Goal: Task Accomplishment & Management: Use online tool/utility

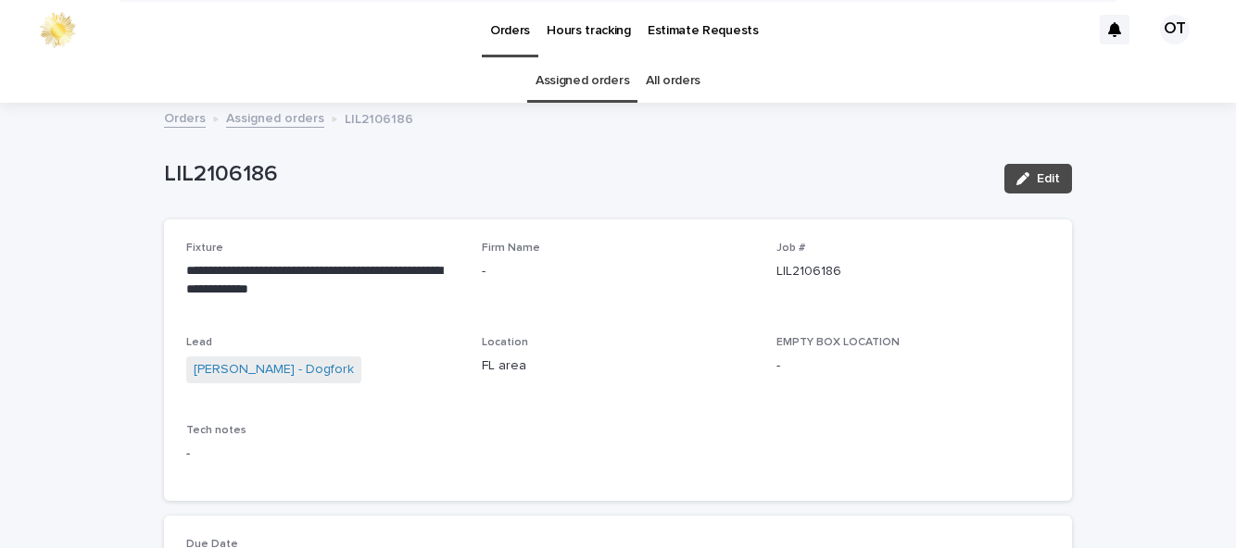
scroll to position [126, 0]
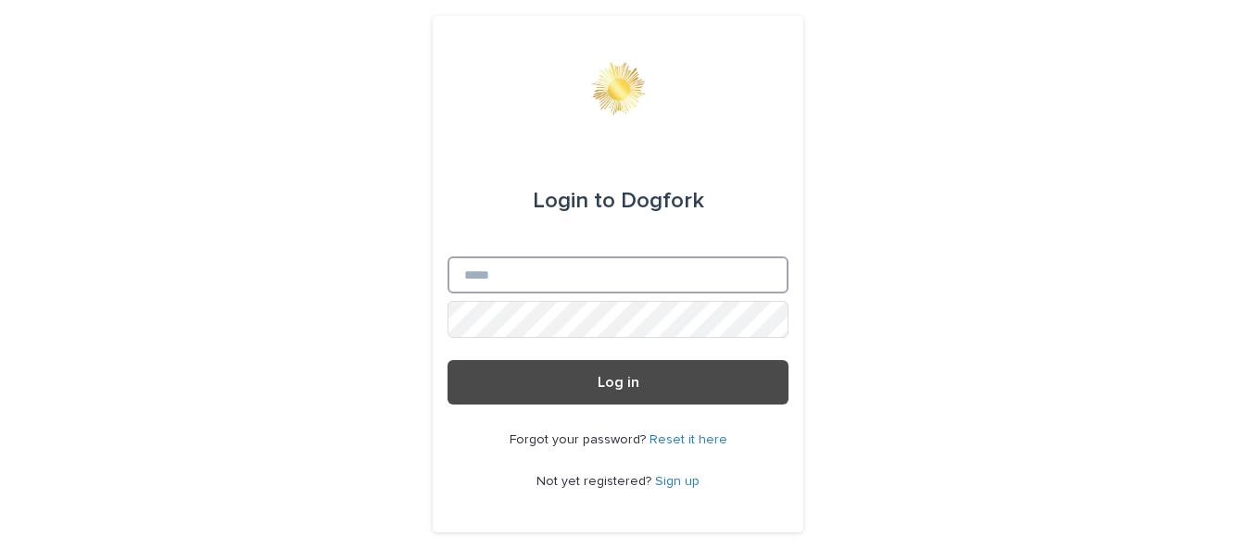
click at [659, 294] on input "Email" at bounding box center [618, 275] width 341 height 37
type input "**********"
click at [448, 360] on button "Log in" at bounding box center [618, 382] width 341 height 44
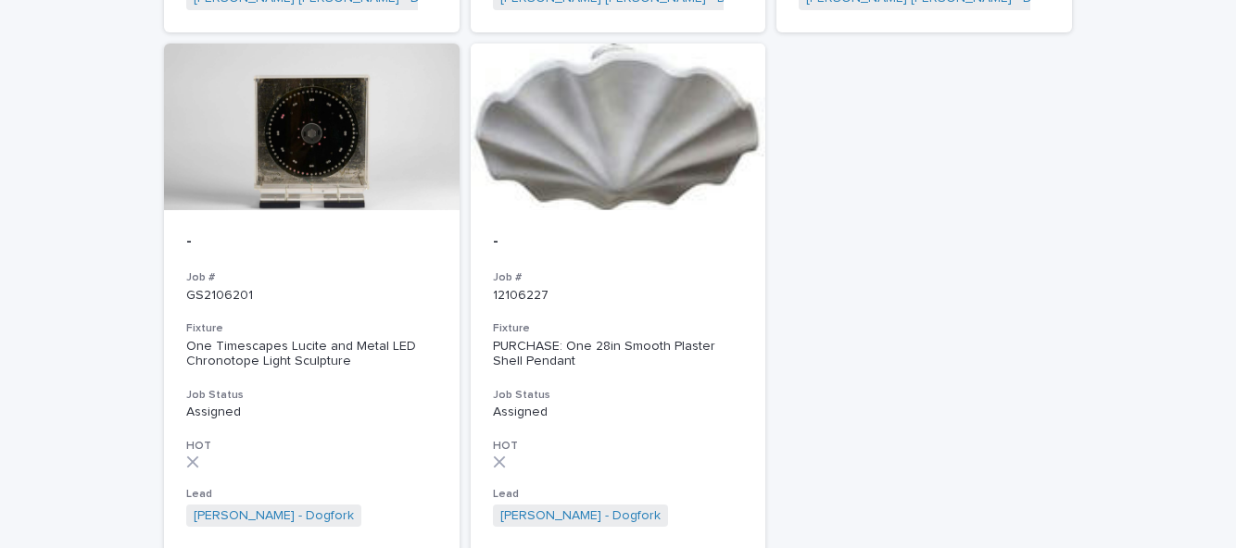
scroll to position [1369, 0]
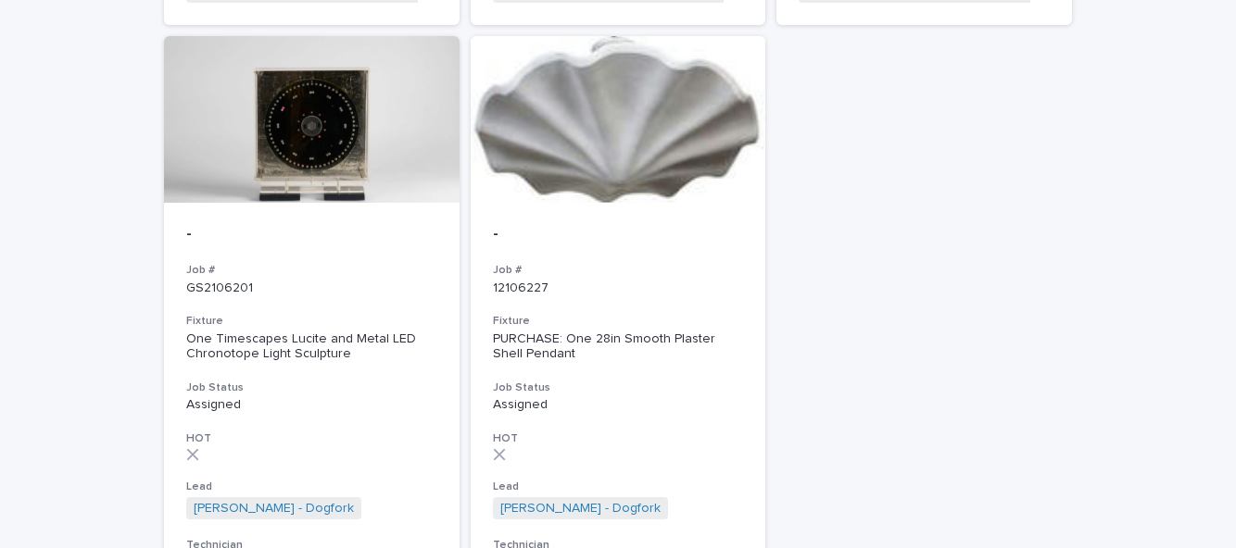
click at [338, 179] on div at bounding box center [312, 119] width 296 height 167
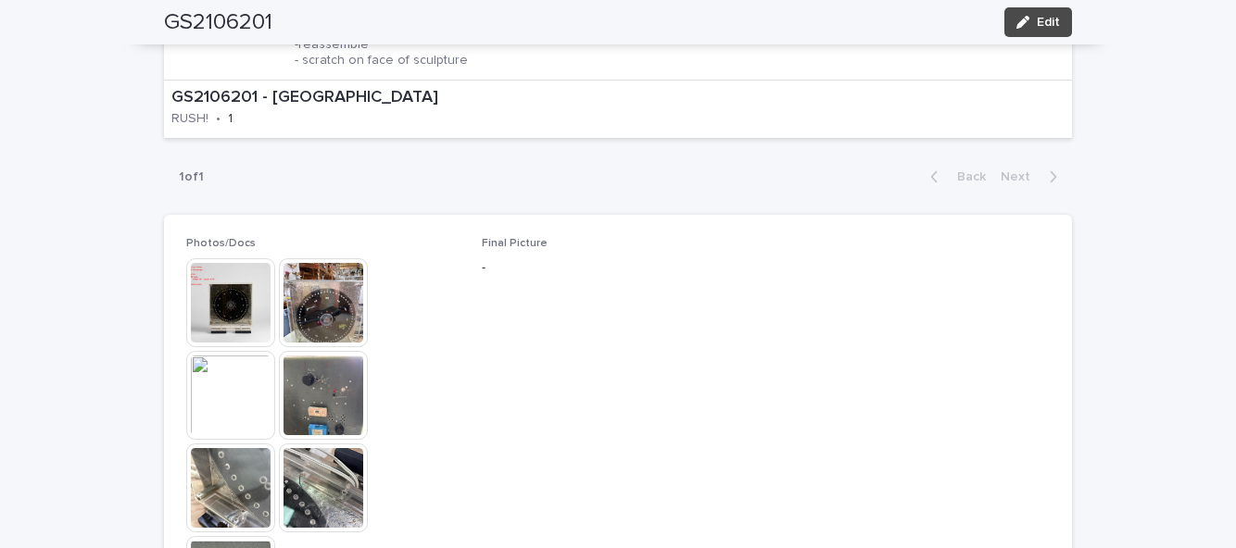
scroll to position [795, 0]
click at [327, 350] on img at bounding box center [323, 394] width 89 height 89
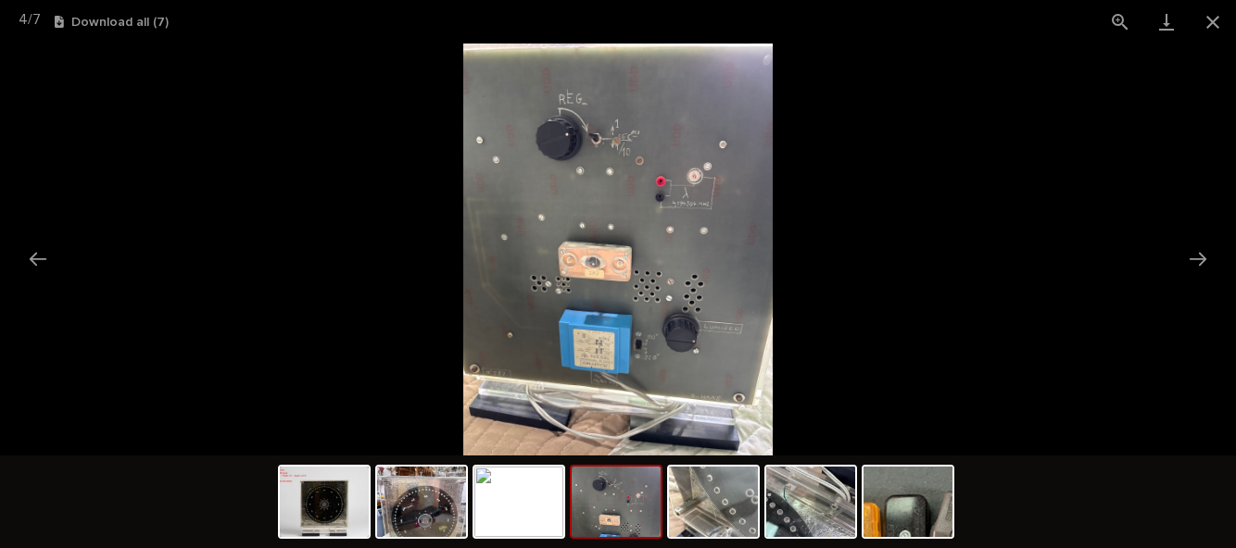
click at [1217, 13] on button "Close gallery" at bounding box center [1213, 22] width 46 height 44
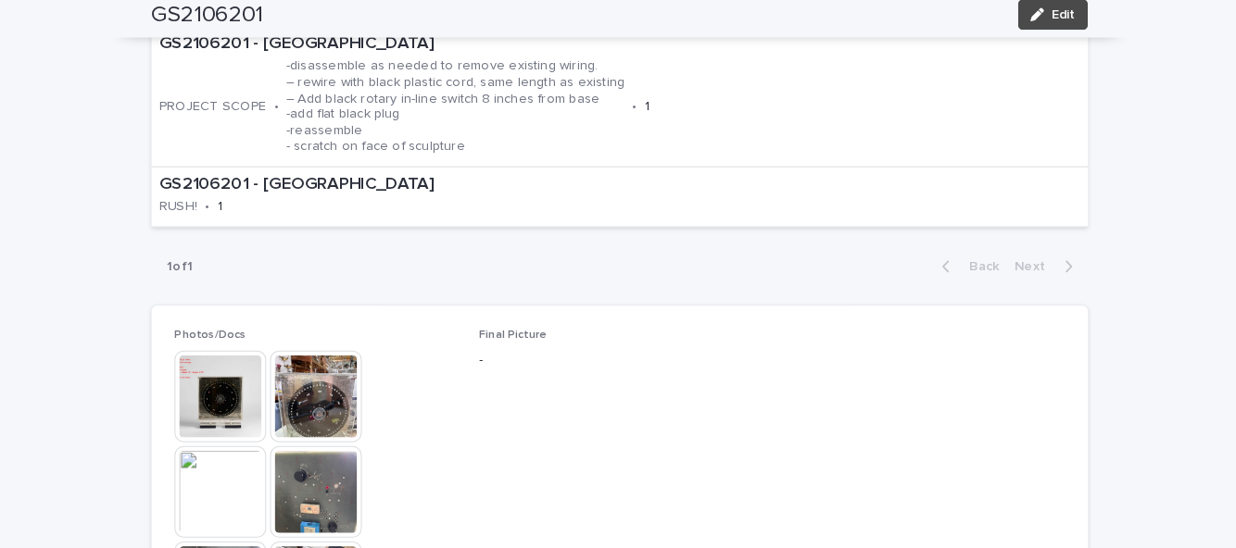
scroll to position [705, 0]
click at [243, 440] on img at bounding box center [230, 484] width 89 height 89
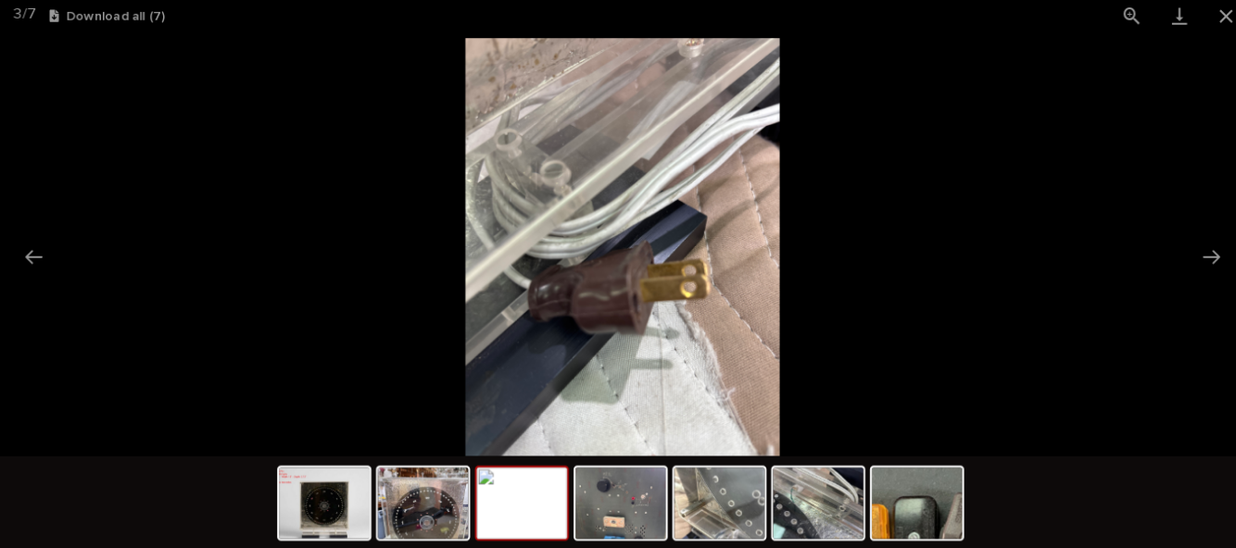
click at [1203, 24] on button "Close gallery" at bounding box center [1213, 22] width 46 height 44
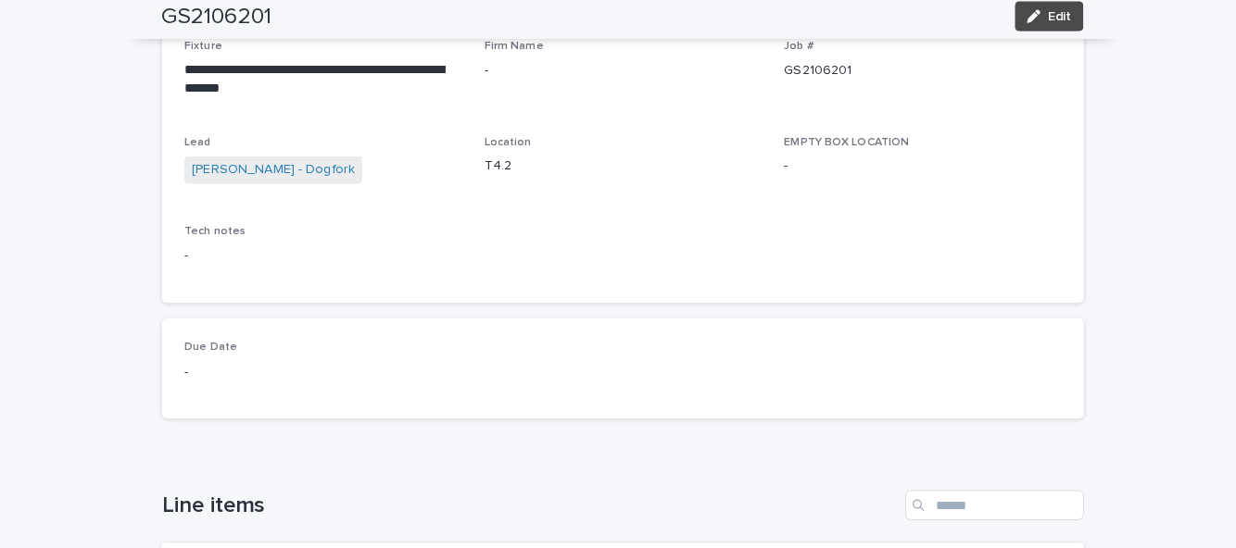
scroll to position [0, 0]
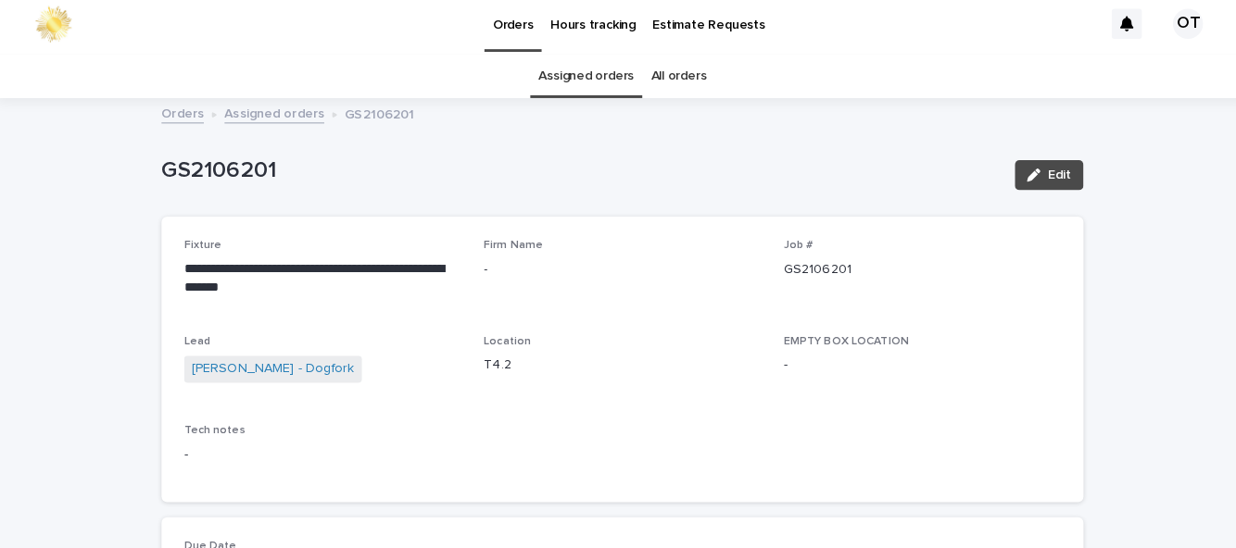
click at [586, 59] on link "Assigned orders" at bounding box center [583, 81] width 94 height 44
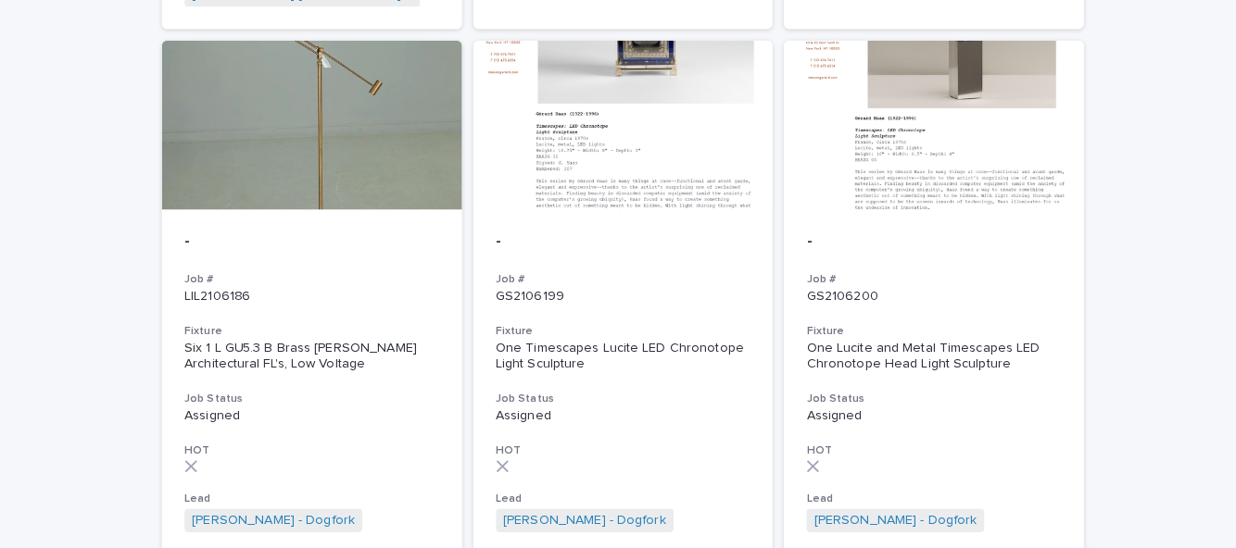
scroll to position [503, 0]
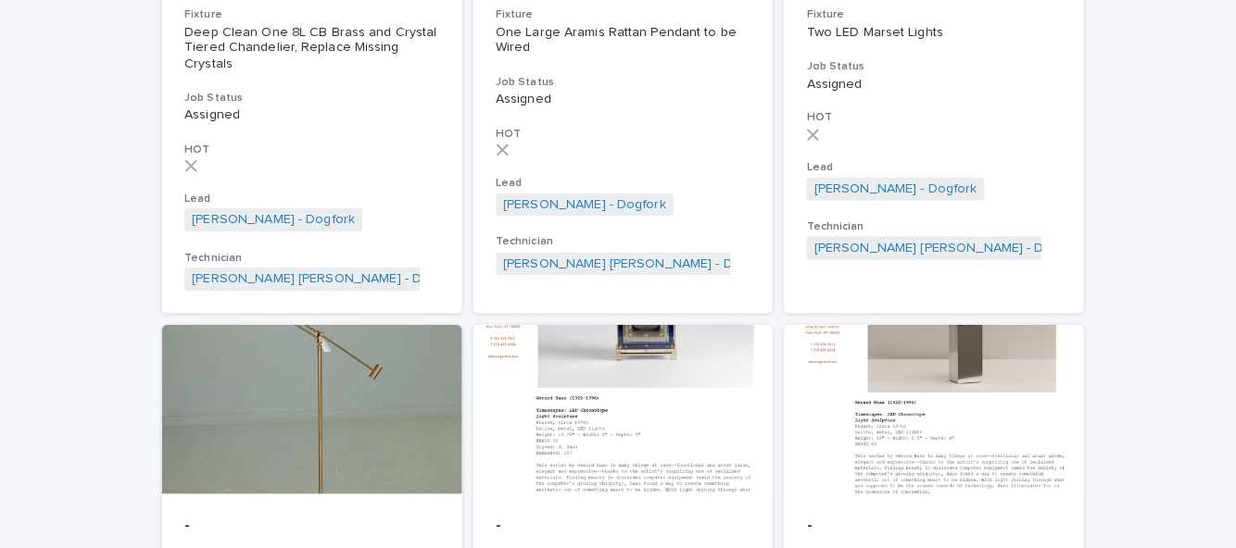
click at [701, 388] on div at bounding box center [619, 409] width 296 height 167
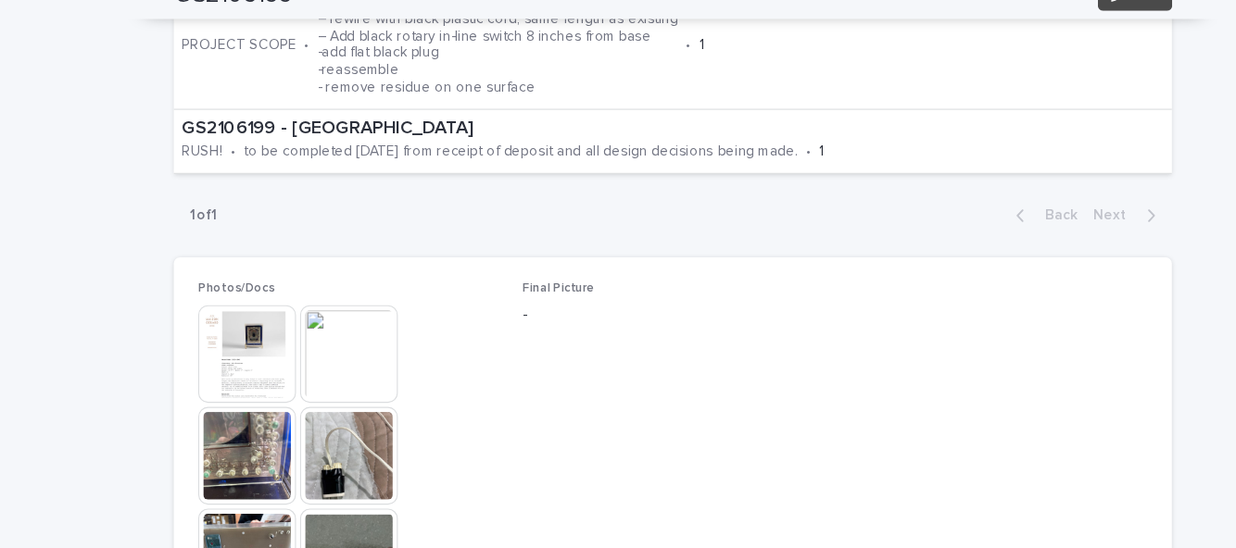
scroll to position [604, 0]
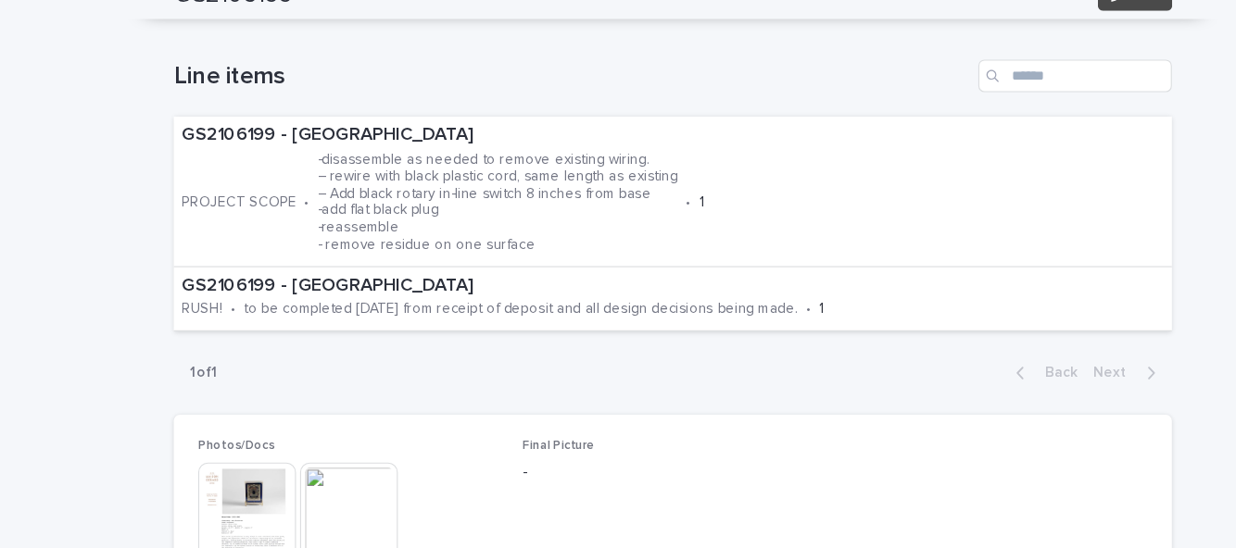
click at [743, 344] on div "1 of 1 Back Next" at bounding box center [618, 367] width 908 height 46
click at [347, 448] on img at bounding box center [323, 492] width 89 height 89
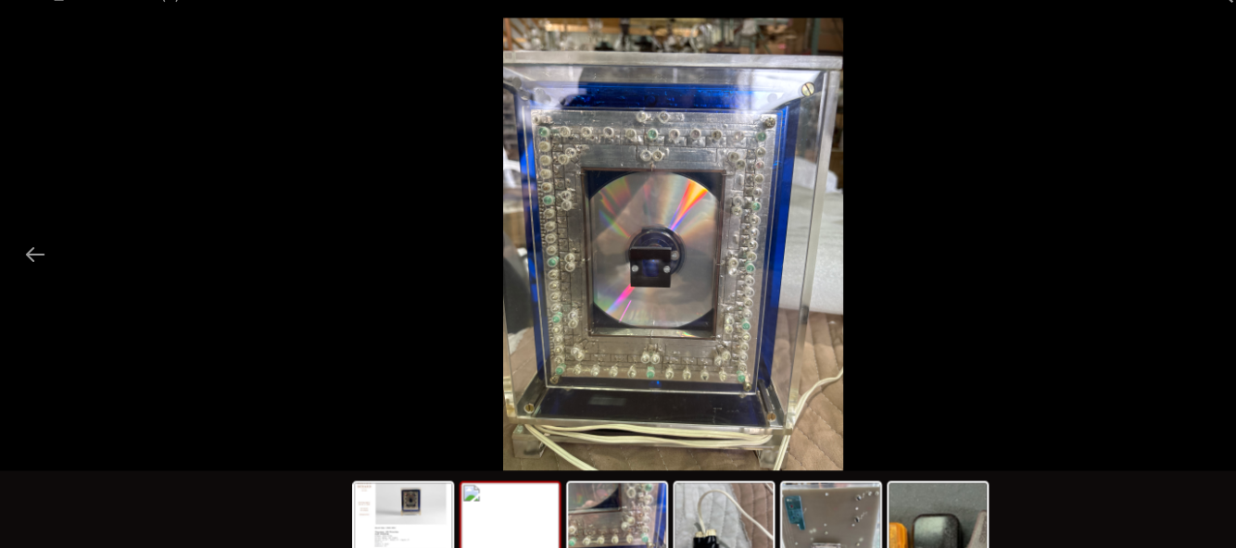
click at [388, 508] on img at bounding box center [372, 502] width 89 height 70
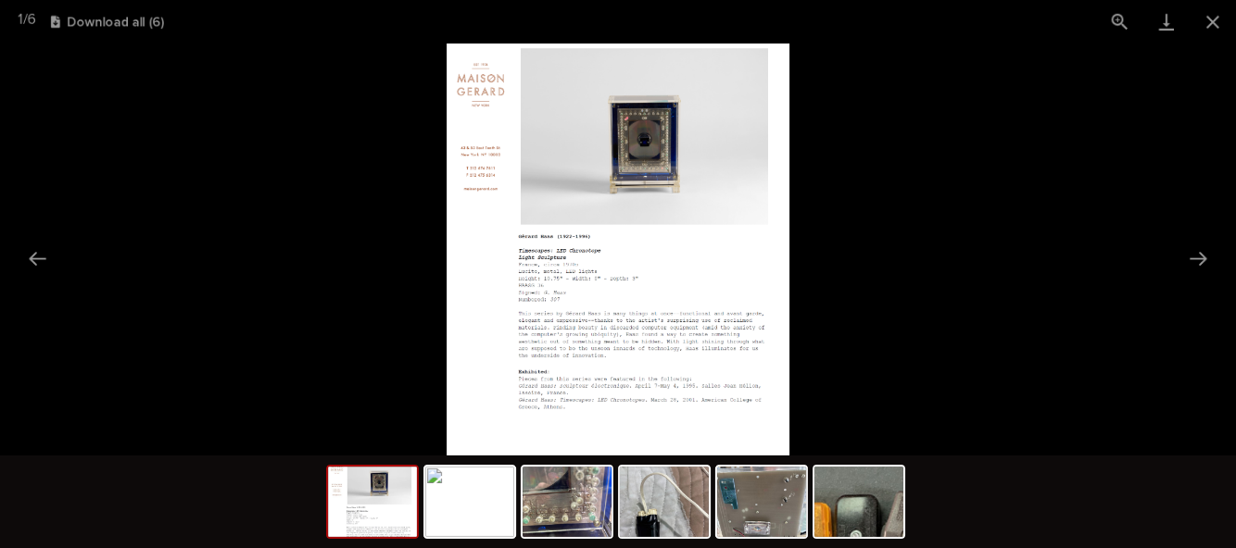
click at [657, 537] on img at bounding box center [664, 502] width 89 height 70
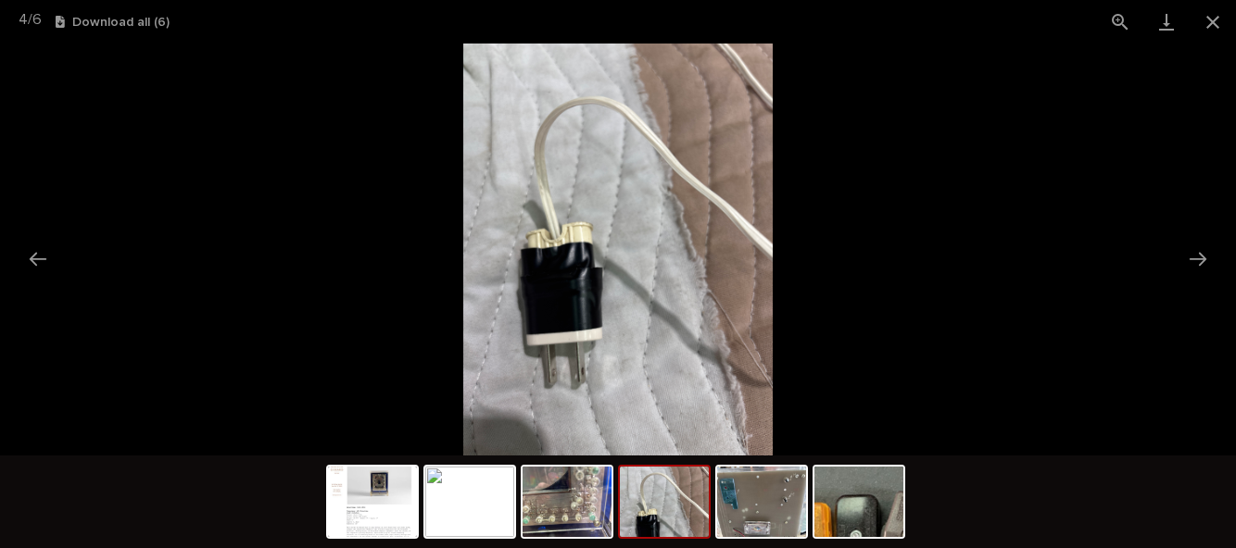
click at [570, 537] on img at bounding box center [567, 502] width 89 height 70
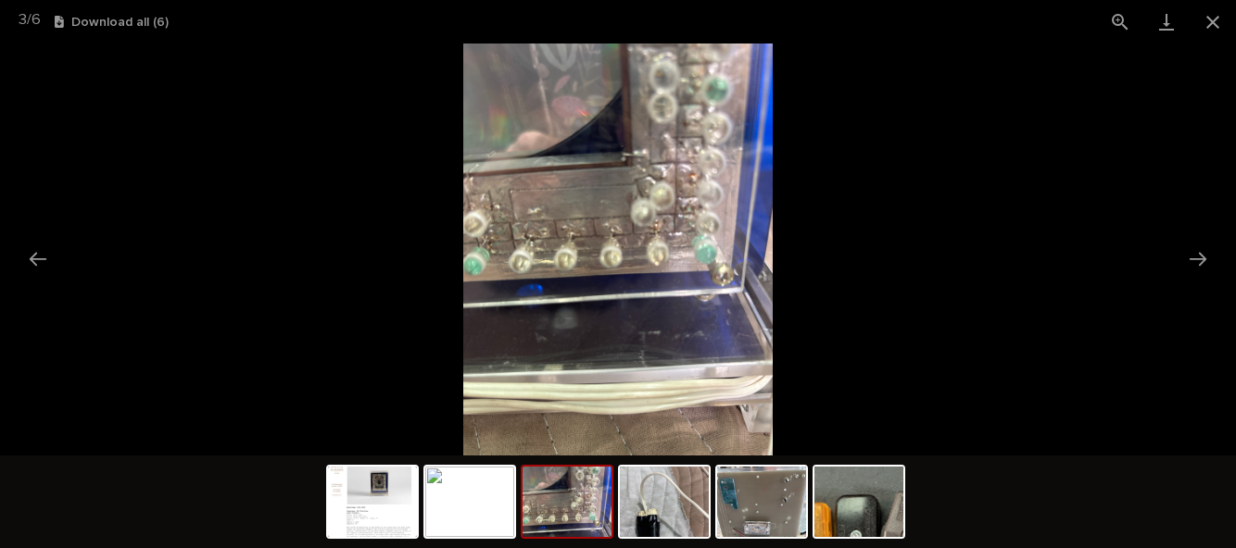
click at [491, 537] on img at bounding box center [469, 502] width 89 height 70
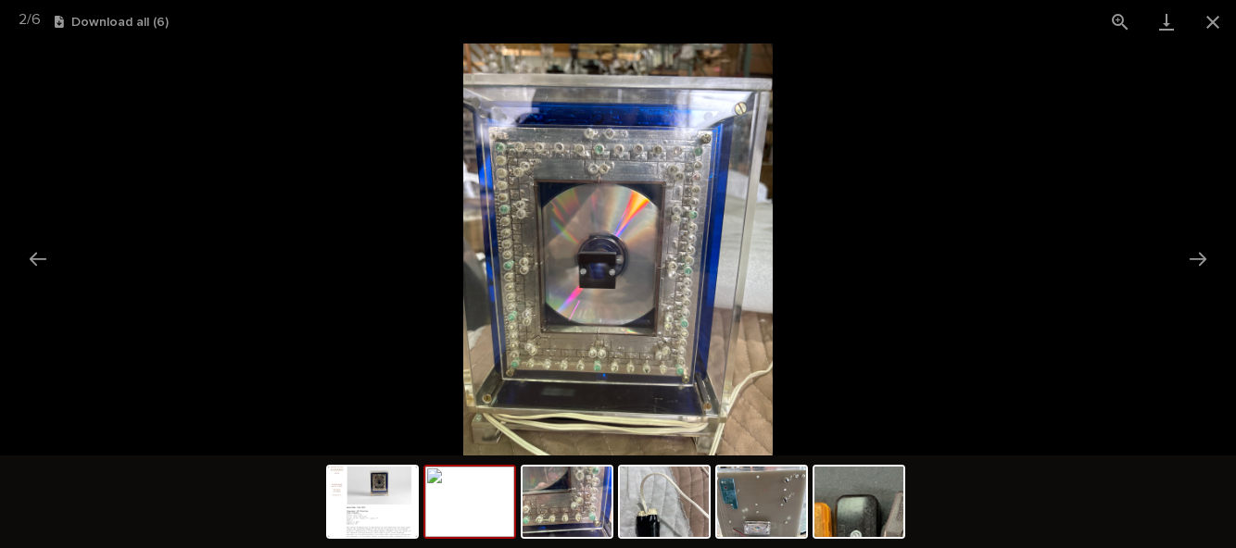
click at [659, 537] on img at bounding box center [664, 502] width 89 height 70
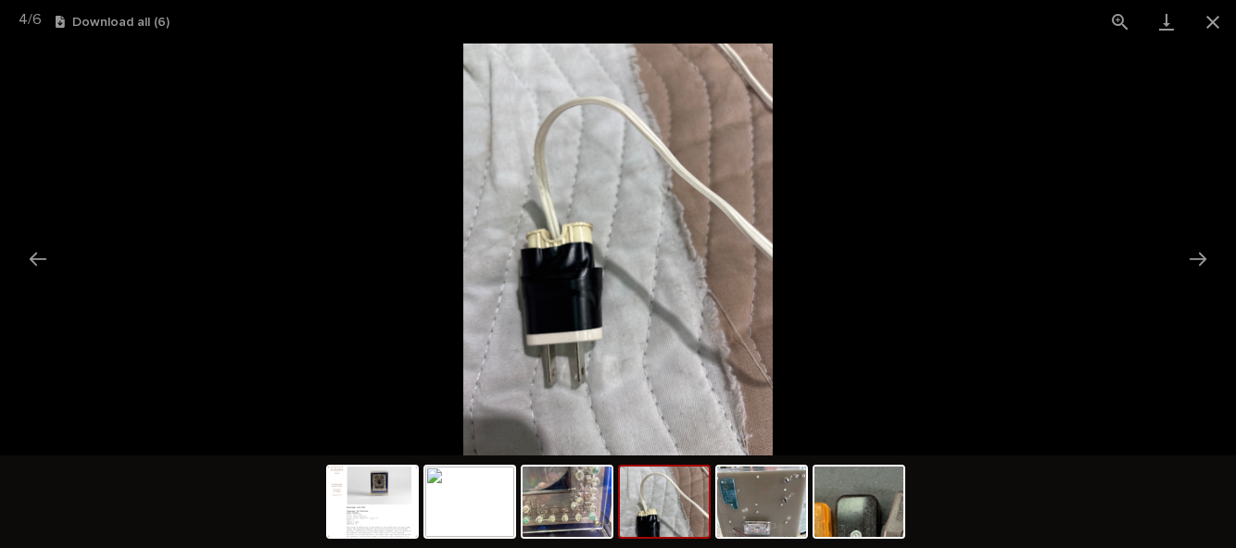
click at [749, 537] on img at bounding box center [761, 502] width 89 height 70
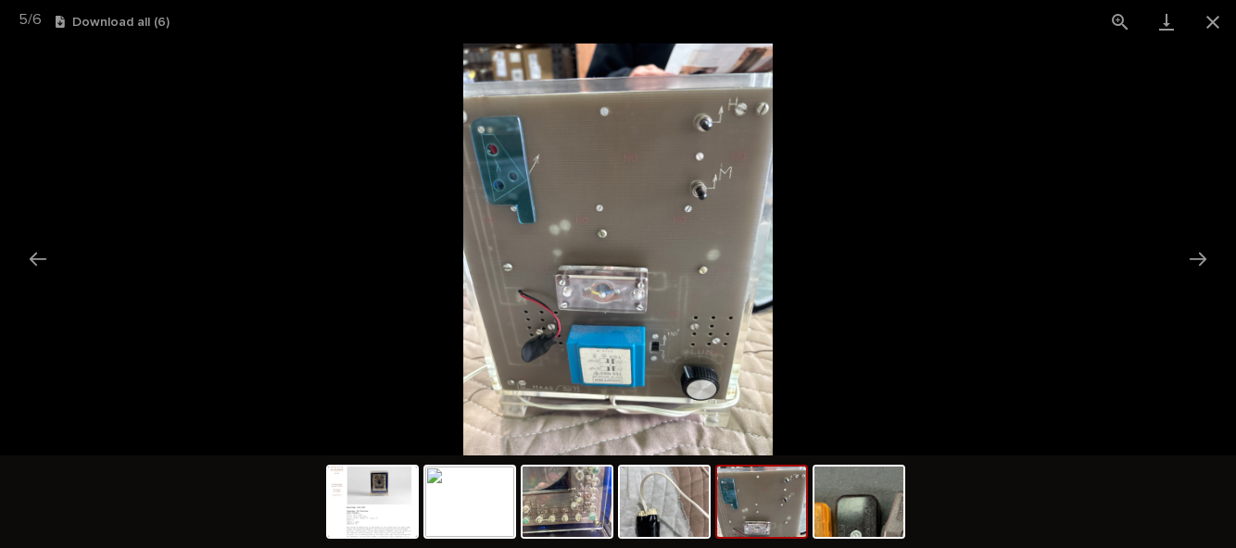
click at [886, 537] on img at bounding box center [858, 502] width 89 height 70
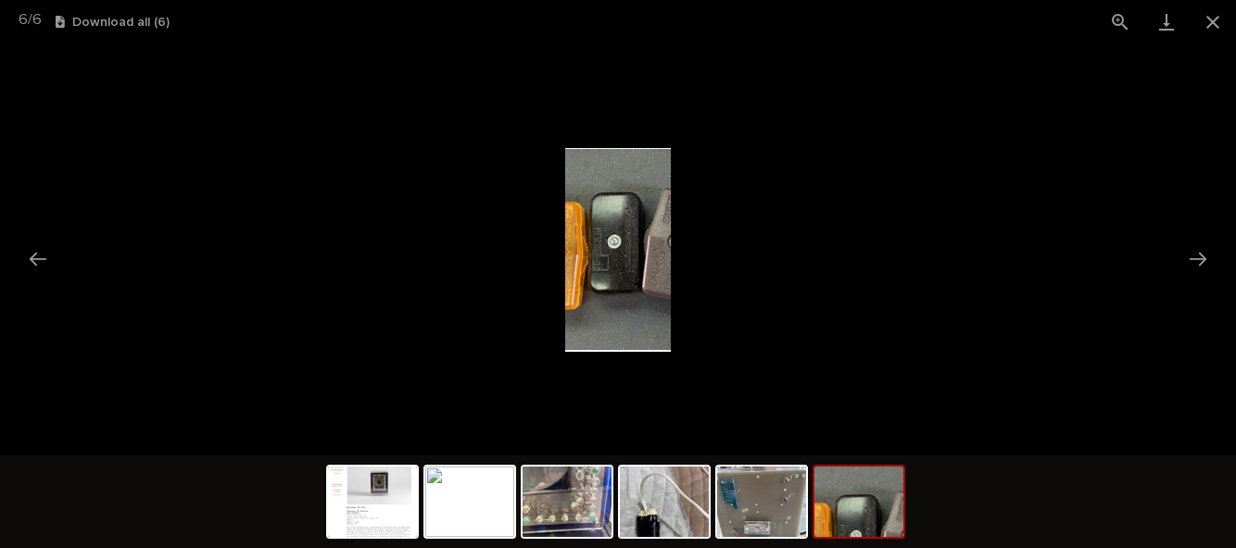
click at [753, 537] on img at bounding box center [761, 502] width 89 height 70
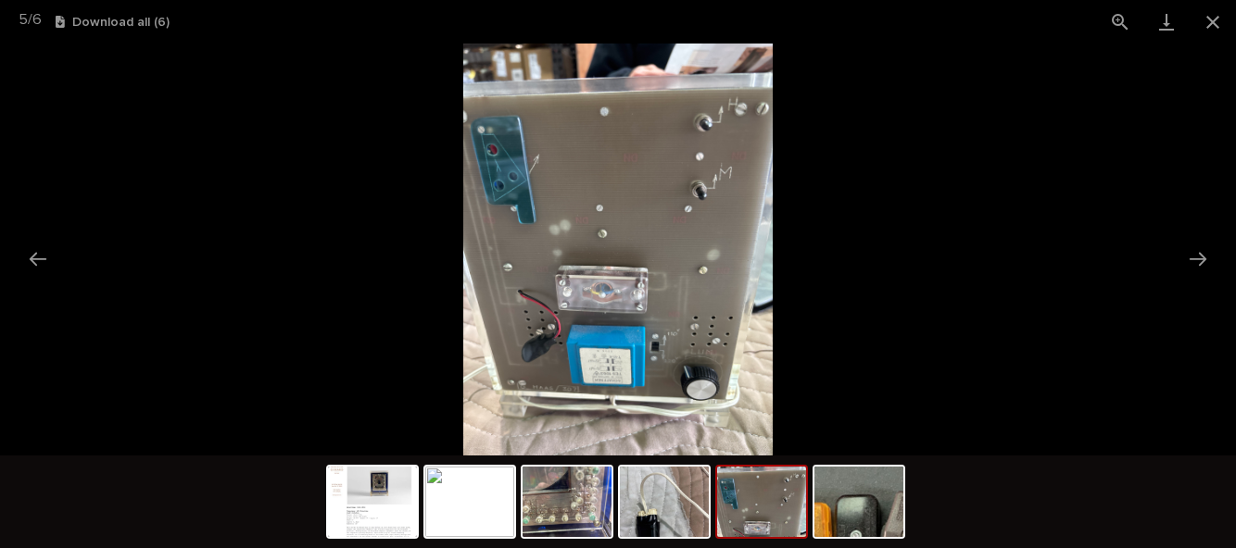
click at [662, 537] on img at bounding box center [664, 502] width 89 height 70
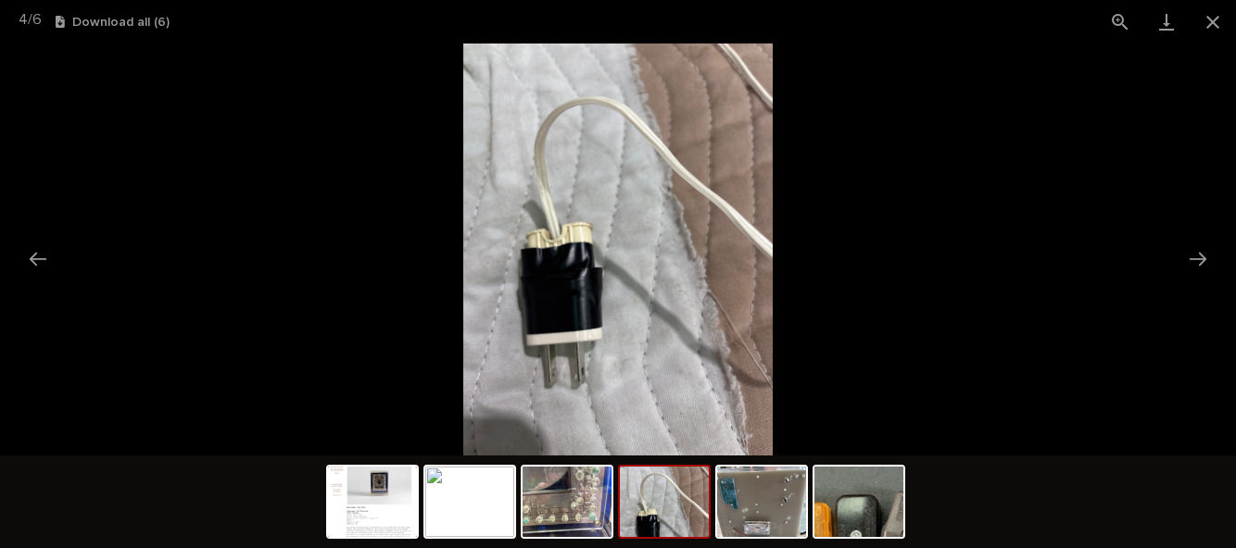
click at [1214, 23] on button "Close gallery" at bounding box center [1213, 22] width 46 height 44
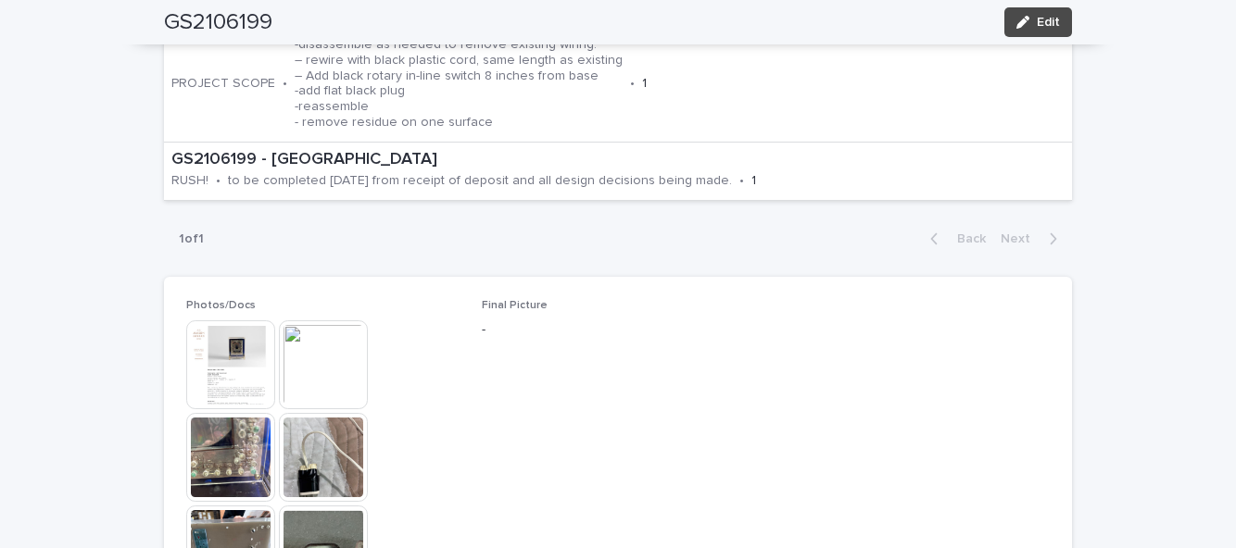
scroll to position [732, 0]
click at [341, 413] on img at bounding box center [323, 457] width 89 height 89
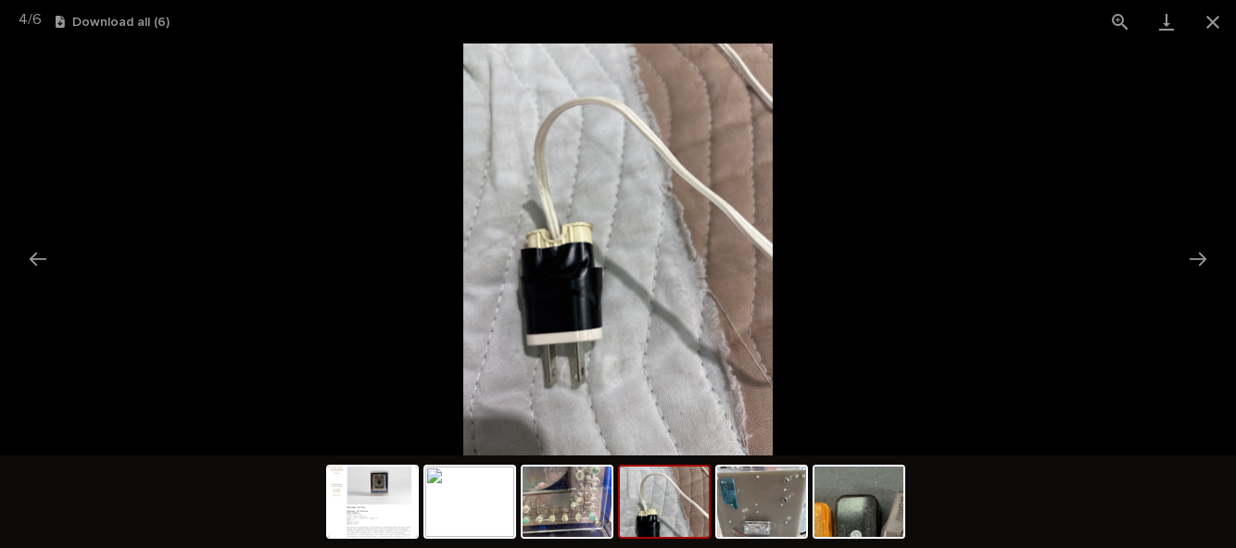
click at [773, 537] on img at bounding box center [761, 502] width 89 height 70
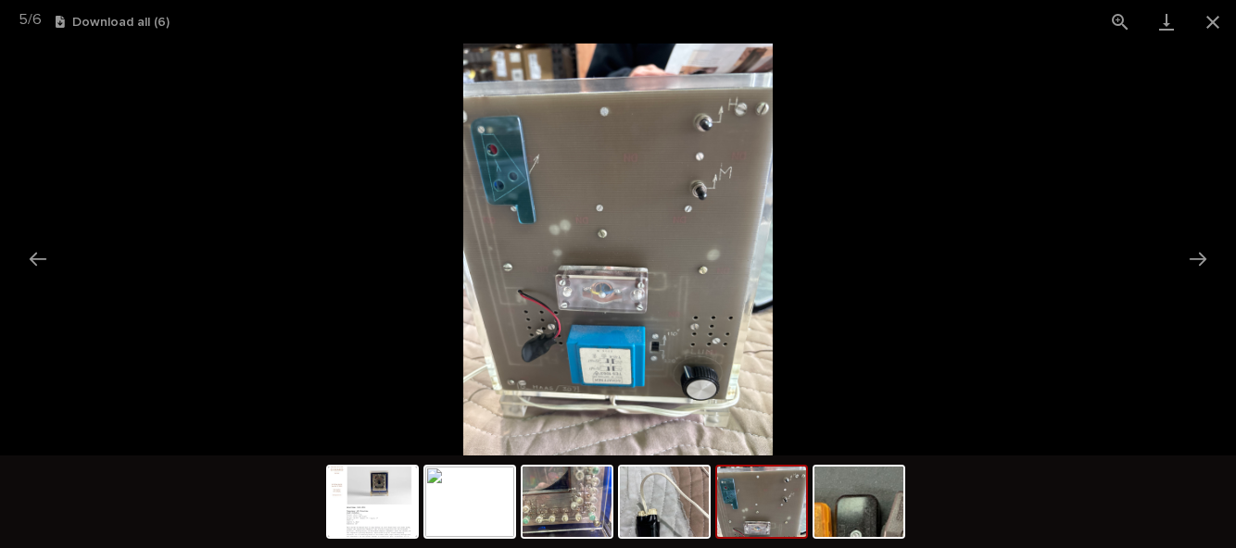
click at [570, 537] on img at bounding box center [567, 502] width 89 height 70
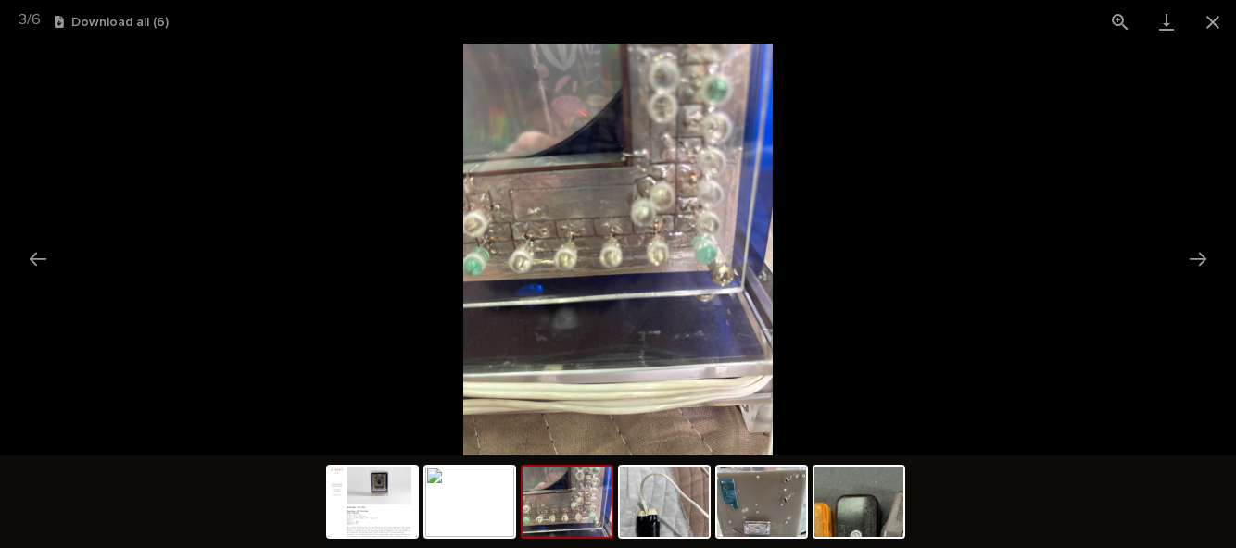
click at [488, 537] on img at bounding box center [469, 502] width 89 height 70
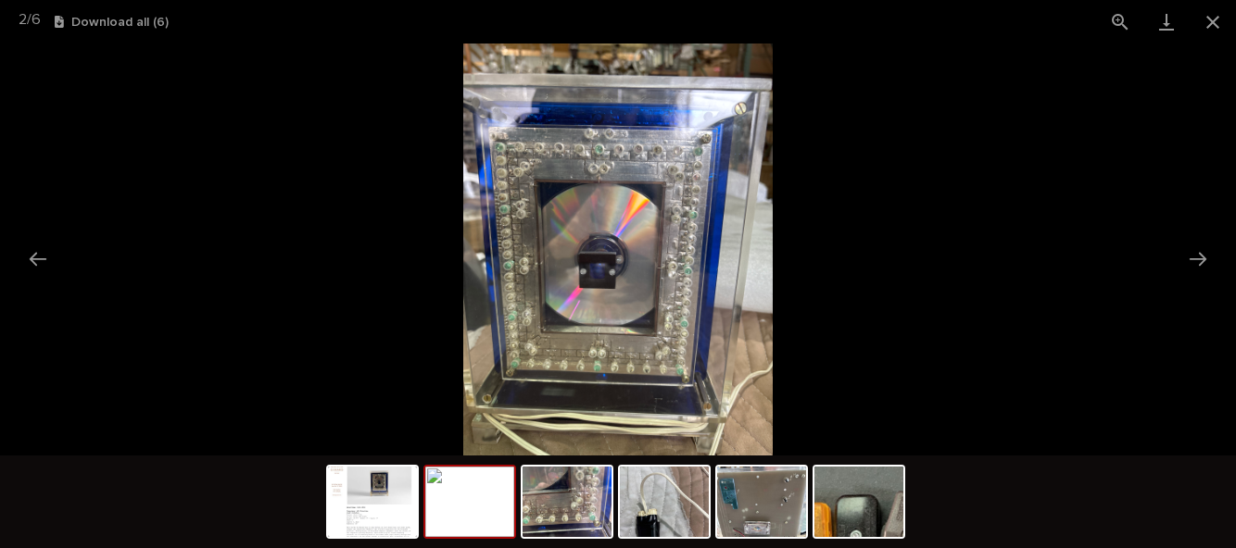
click at [376, 537] on img at bounding box center [372, 502] width 89 height 70
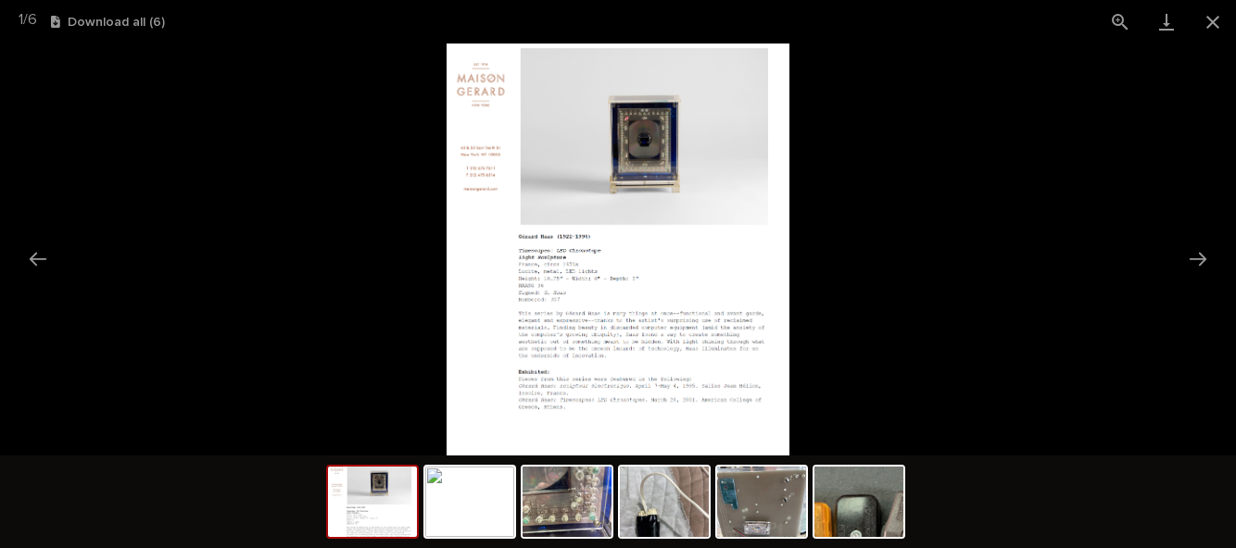
click at [763, 537] on img at bounding box center [761, 502] width 89 height 70
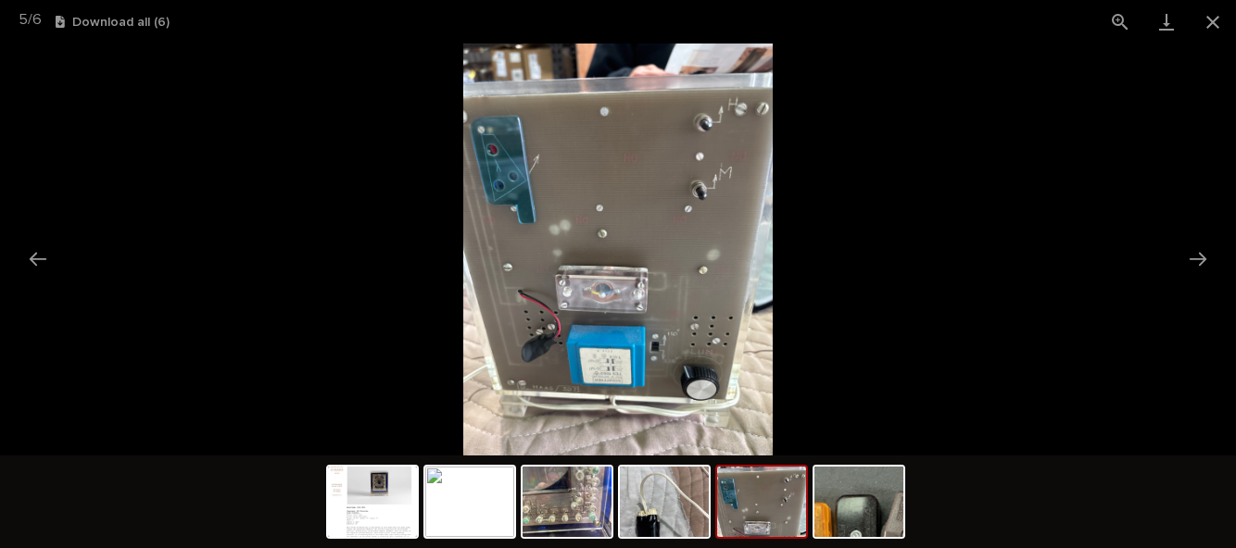
click at [1219, 15] on button "Close gallery" at bounding box center [1213, 22] width 46 height 44
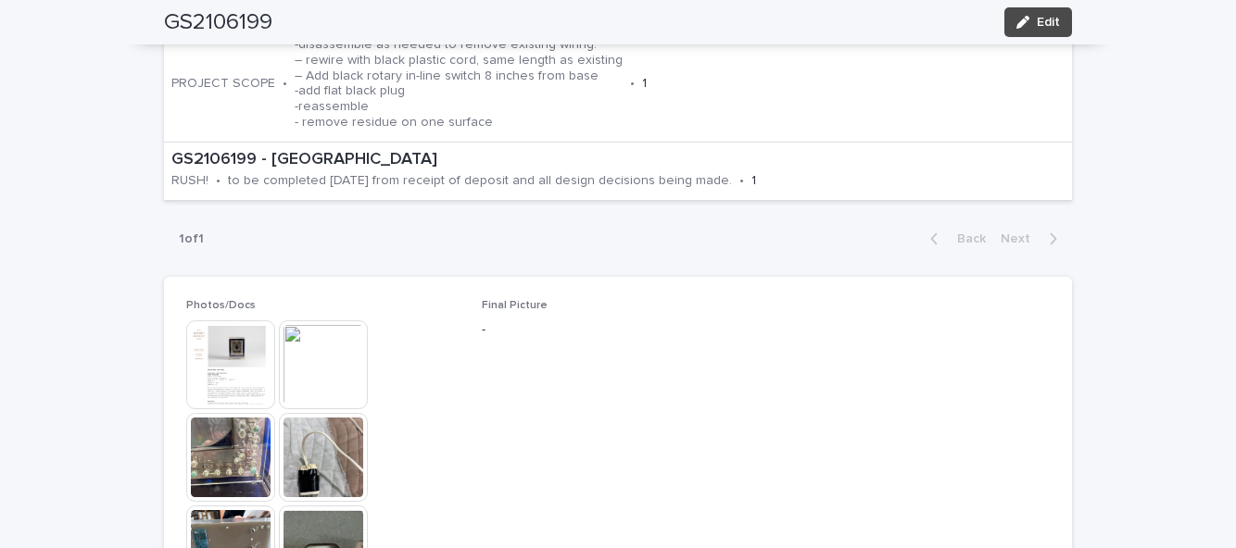
click at [968, 434] on div "Photos/Docs This file cannot be opened Download File Final Picture - Job Status…" at bounding box center [618, 494] width 864 height 391
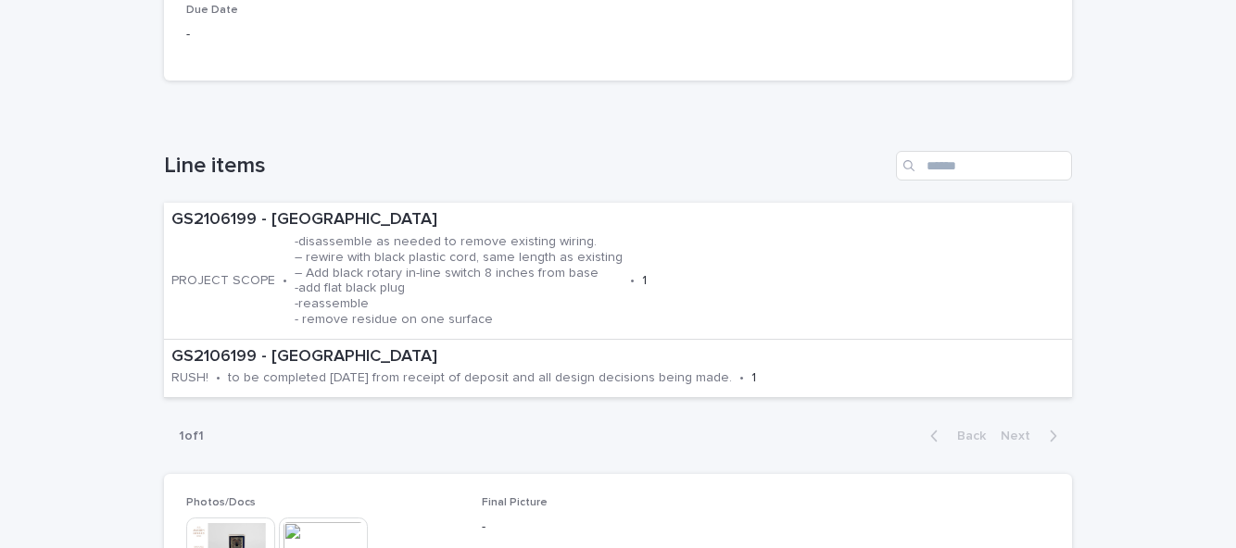
scroll to position [612, 0]
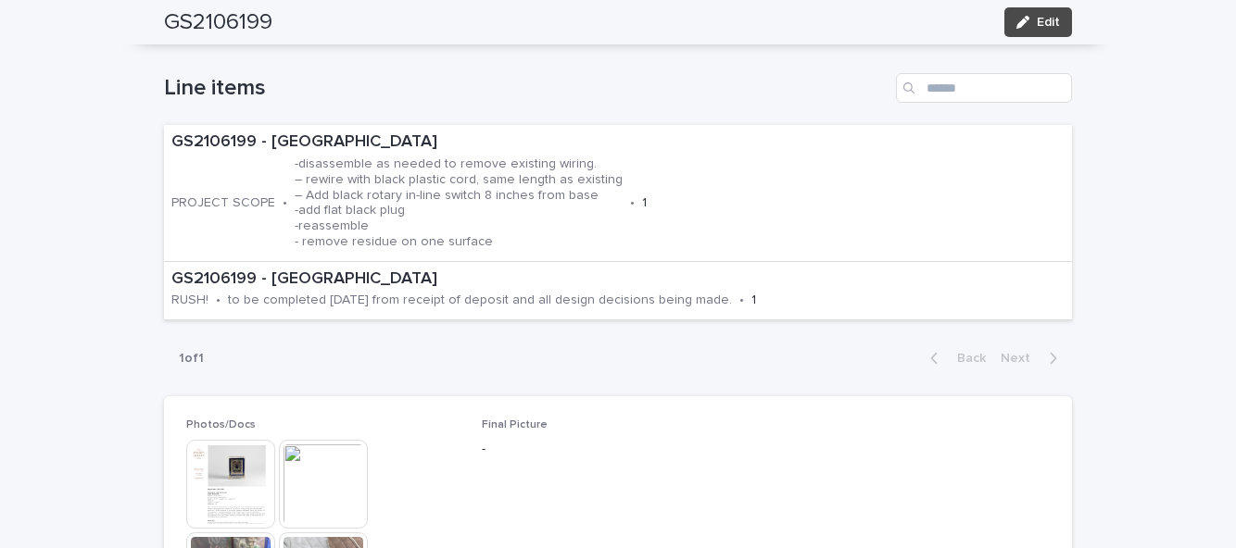
click at [248, 440] on img at bounding box center [230, 484] width 89 height 89
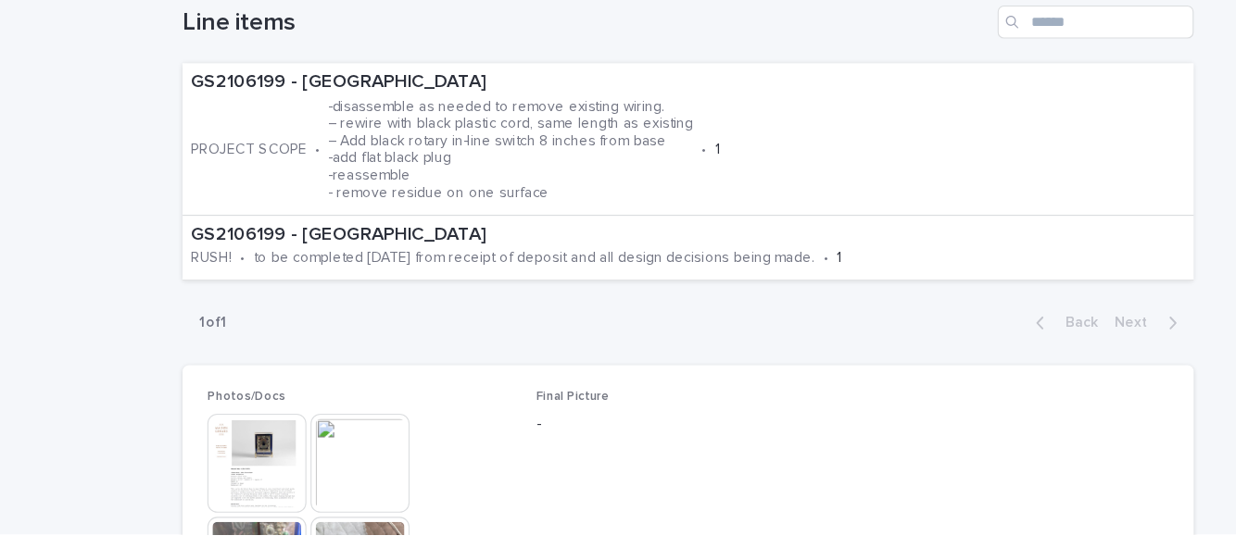
click at [330, 440] on img at bounding box center [323, 484] width 89 height 89
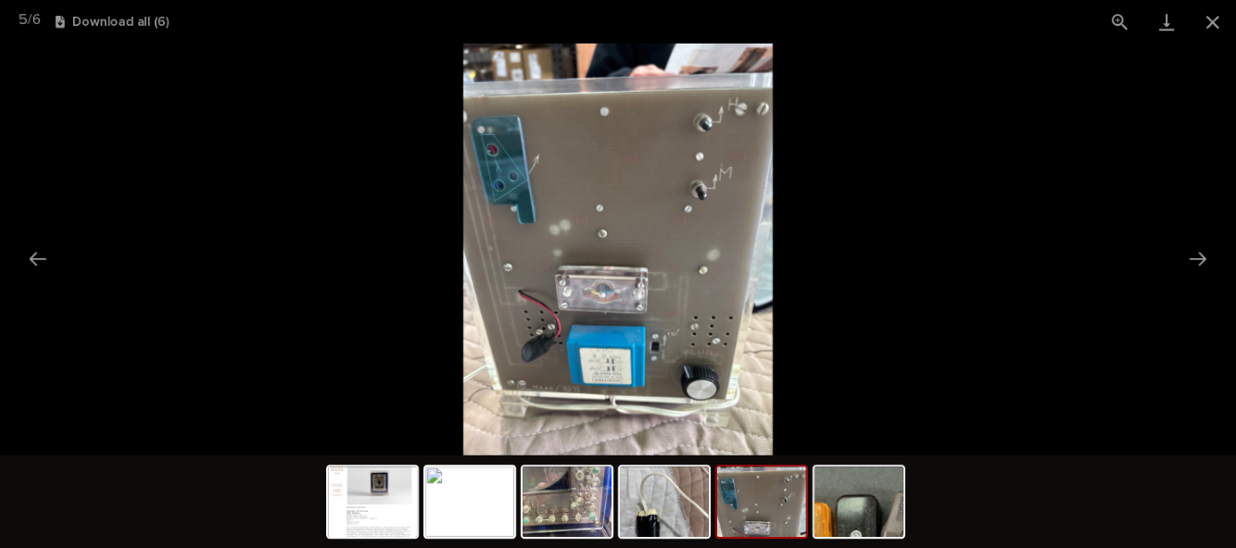
click at [1217, 30] on button "Close gallery" at bounding box center [1213, 22] width 46 height 44
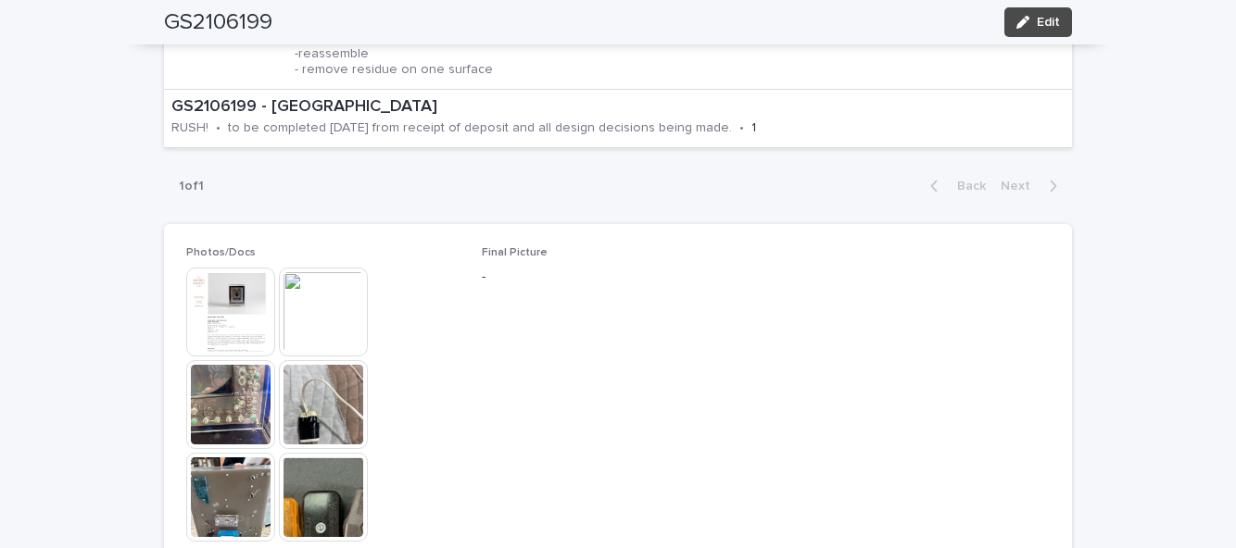
click at [243, 268] on img at bounding box center [230, 312] width 89 height 89
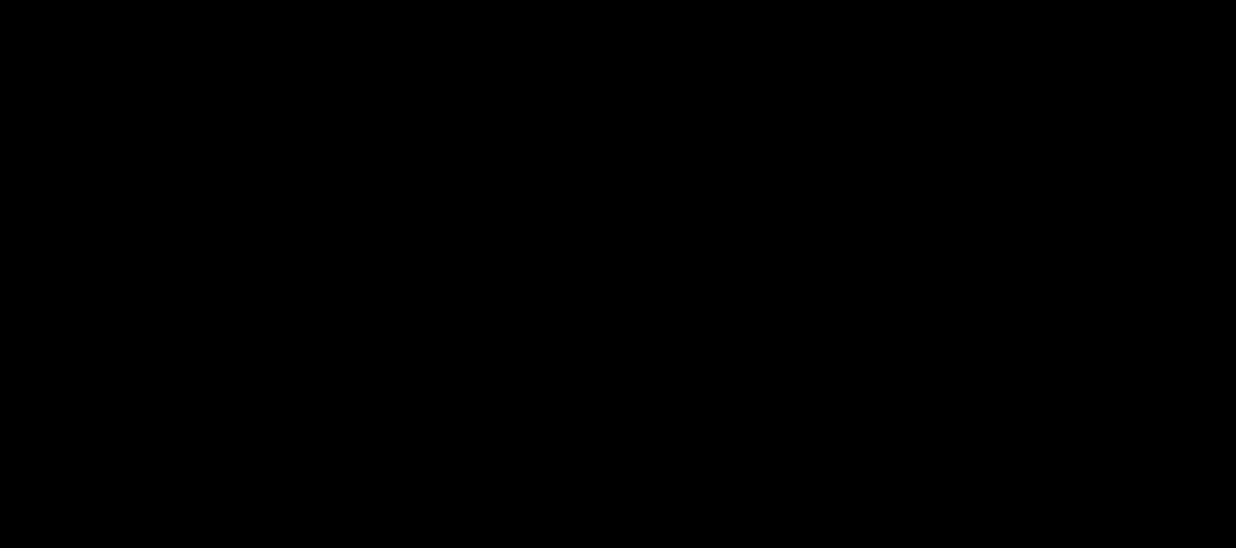
click at [224, 269] on picture at bounding box center [618, 250] width 1236 height 412
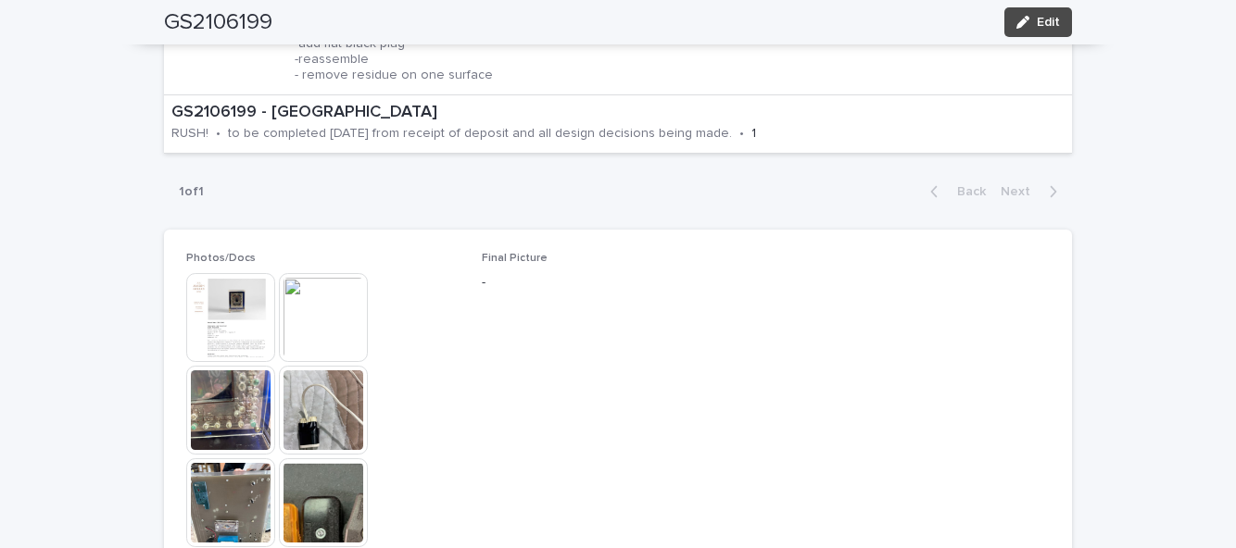
click at [212, 273] on img at bounding box center [230, 317] width 89 height 89
